Goal: Complete application form

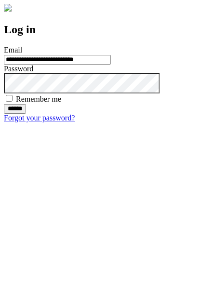
type input "**********"
click at [26, 114] on input "******" at bounding box center [15, 109] width 22 height 10
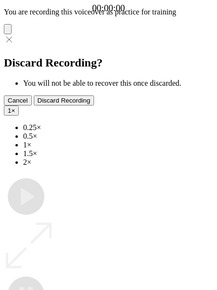
type input "**********"
